Goal: Use online tool/utility: Utilize a website feature to perform a specific function

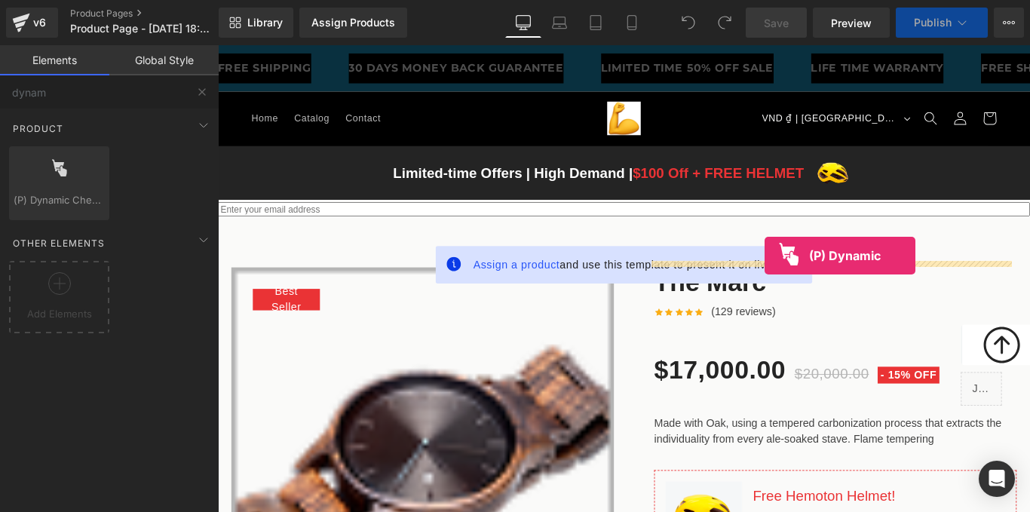
drag, startPoint x: 260, startPoint y: 231, endPoint x: 832, endPoint y: 282, distance: 573.9
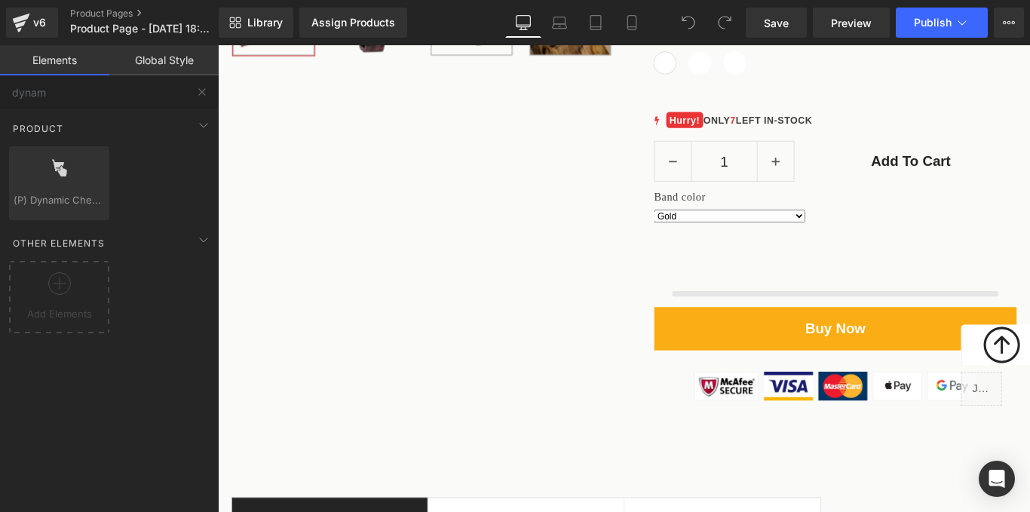
scroll to position [773, 0]
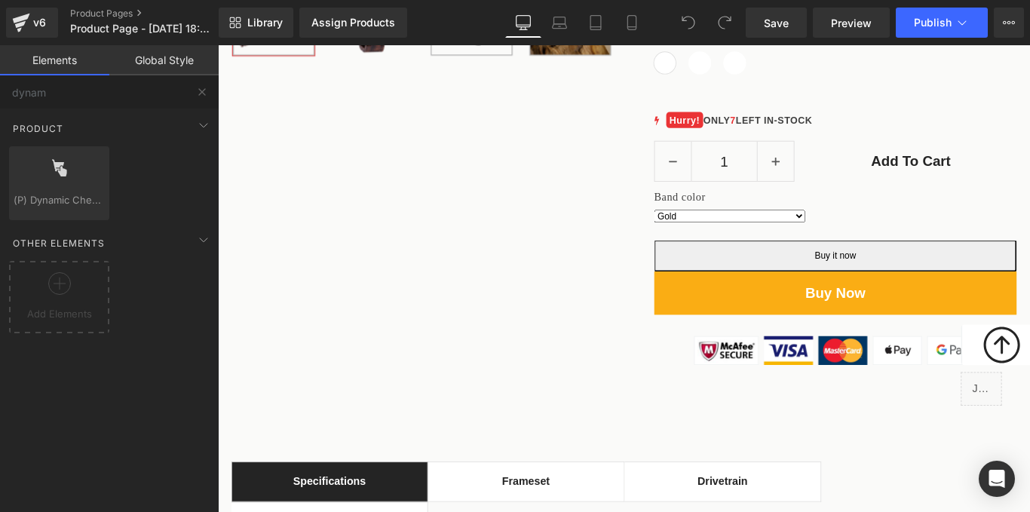
type input "dynam"
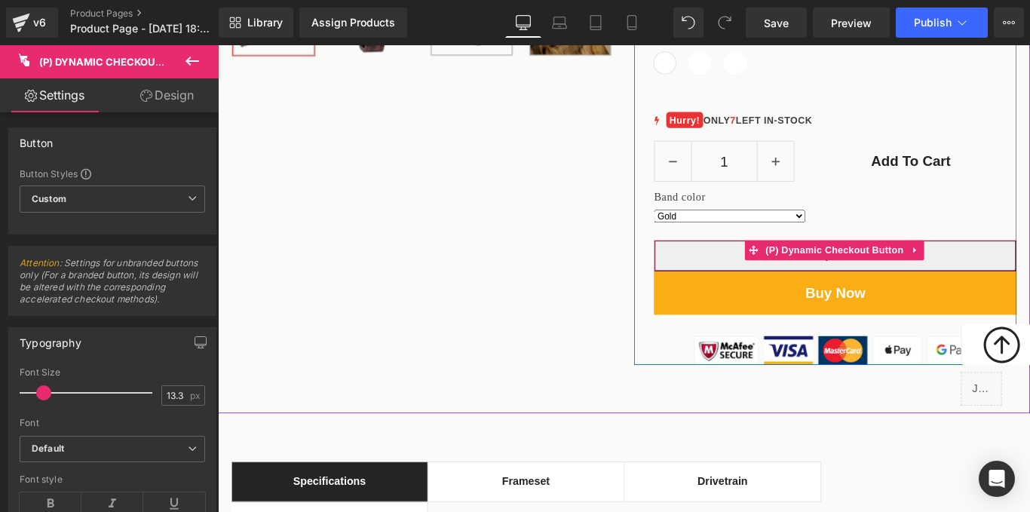
click at [983, 287] on span "(P) Dynamic Checkout Button" at bounding box center [911, 275] width 163 height 23
click at [1001, 281] on icon at bounding box center [1002, 275] width 11 height 11
click at [1029, 281] on icon at bounding box center [1031, 275] width 11 height 11
click at [997, 281] on icon at bounding box center [1002, 275] width 11 height 11
click at [1007, 281] on icon at bounding box center [1012, 275] width 11 height 11
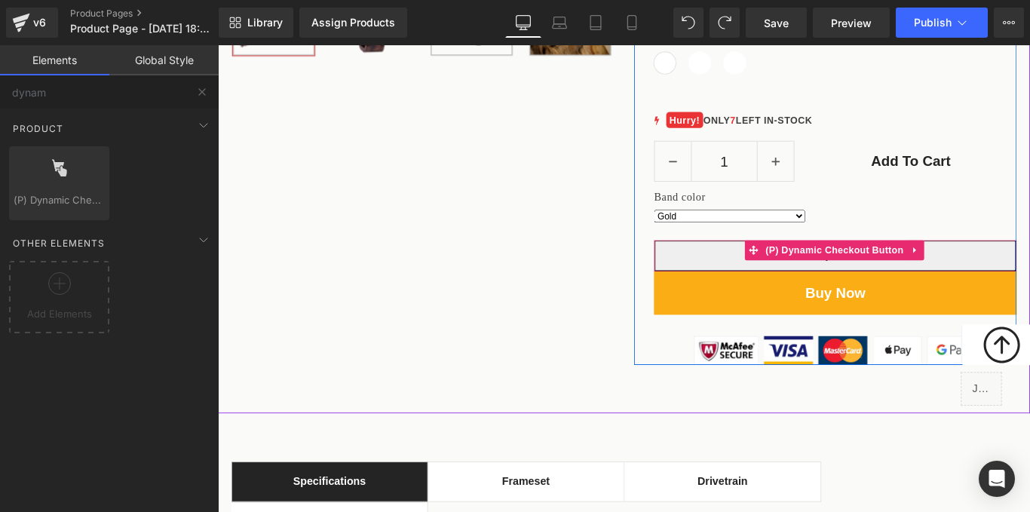
click at [1001, 287] on link at bounding box center [1002, 275] width 20 height 23
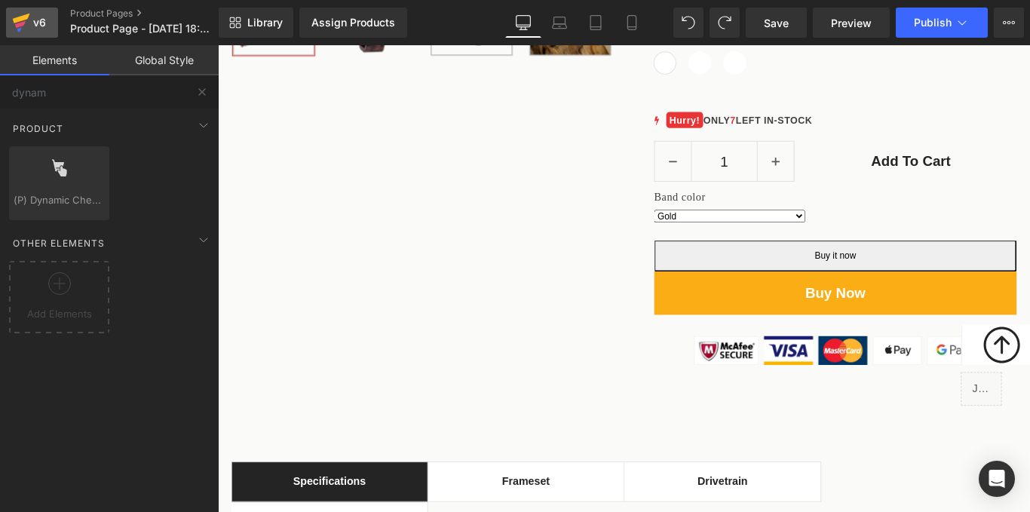
click at [31, 32] on link "v6" at bounding box center [32, 23] width 52 height 30
